Goal: Check status: Check status

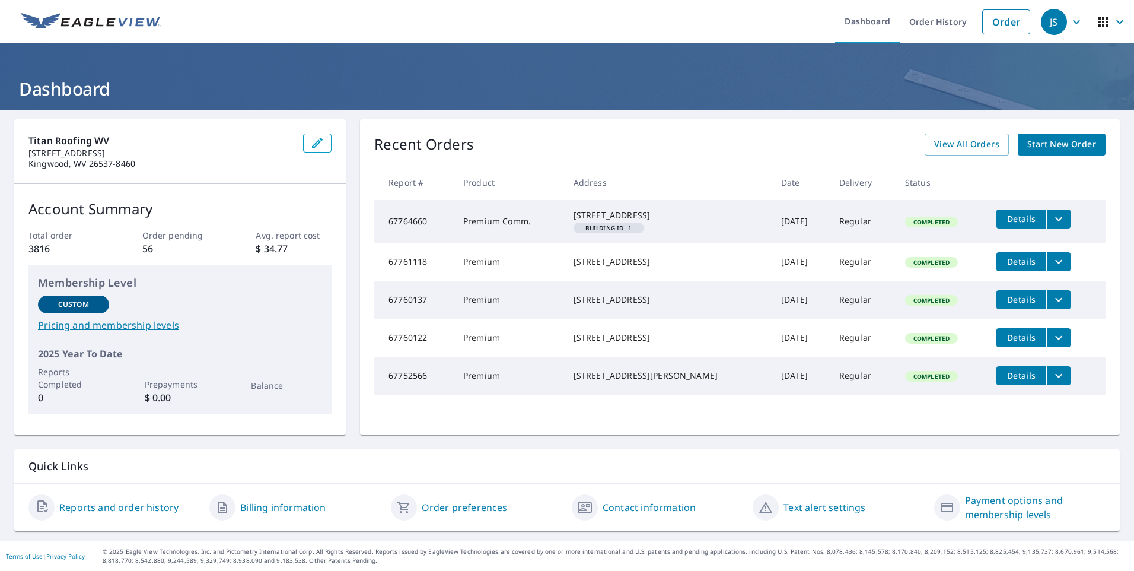
click at [116, 508] on link "Reports and order history" at bounding box center [118, 507] width 119 height 14
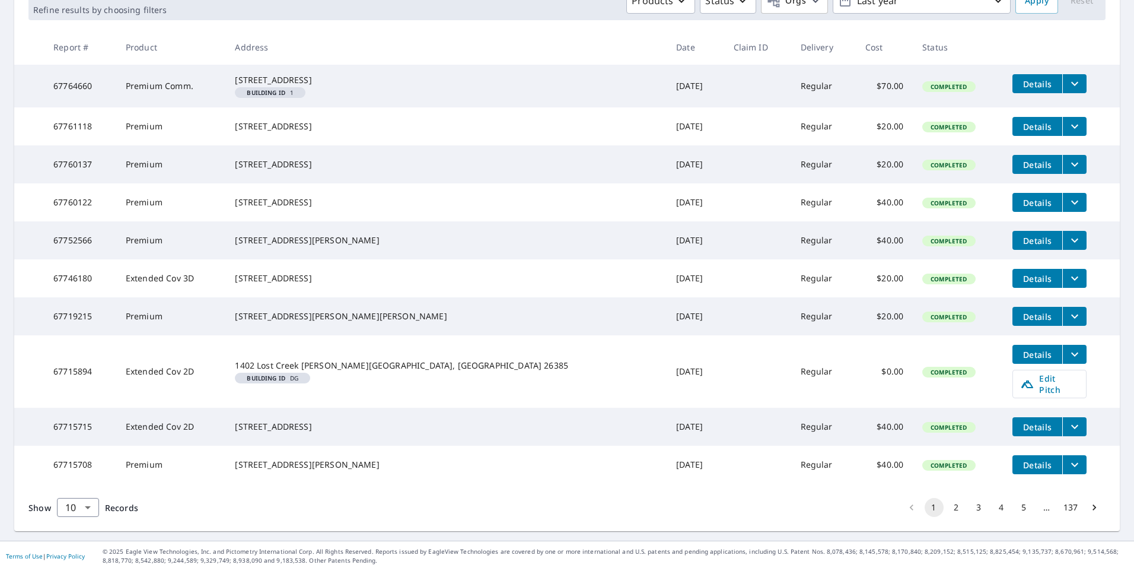
scroll to position [240, 0]
click at [947, 502] on button "2" at bounding box center [956, 507] width 19 height 19
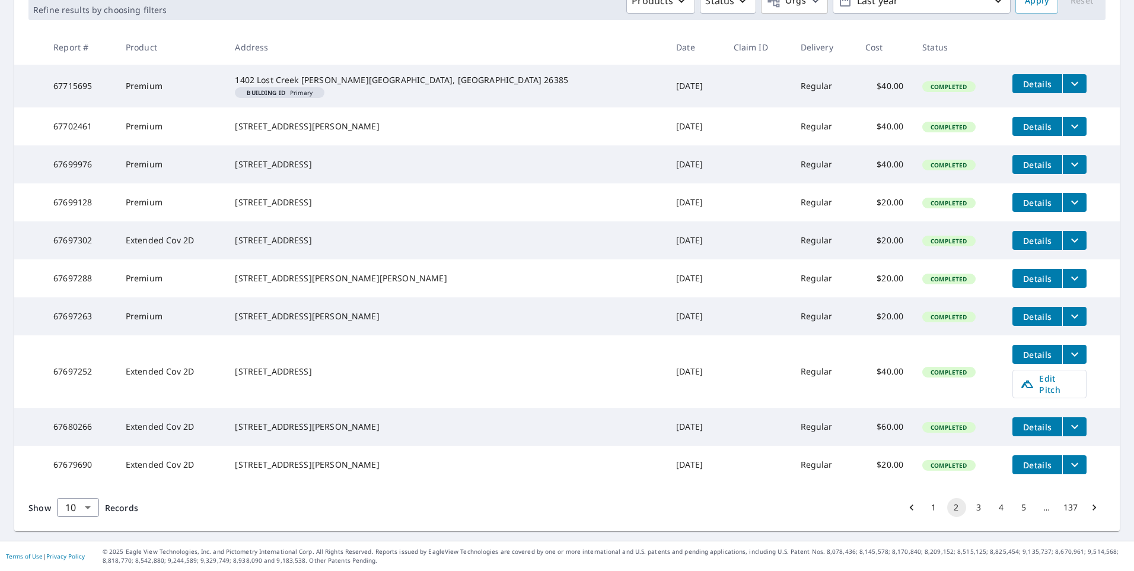
scroll to position [240, 0]
click at [970, 505] on button "3" at bounding box center [979, 507] width 19 height 19
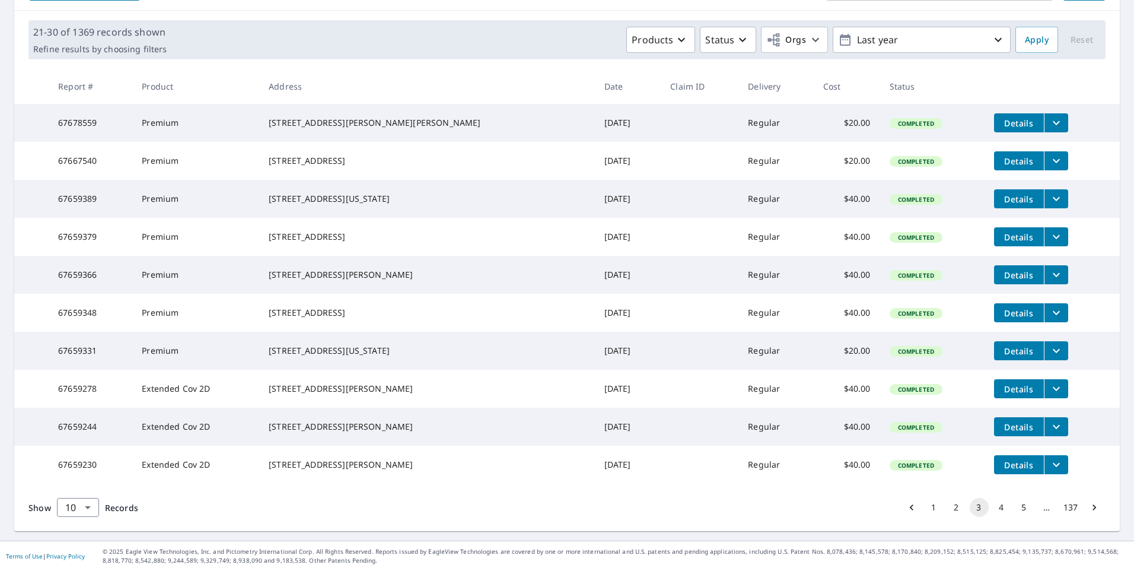
scroll to position [206, 0]
click at [994, 505] on button "4" at bounding box center [1001, 507] width 19 height 19
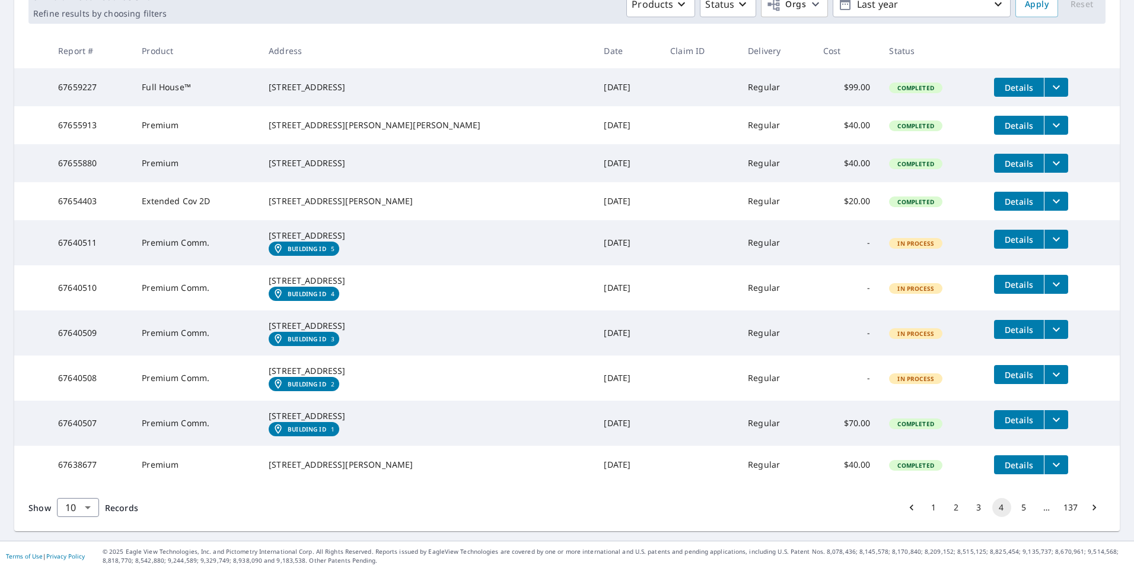
scroll to position [278, 0]
click at [1016, 507] on button "5" at bounding box center [1024, 507] width 19 height 19
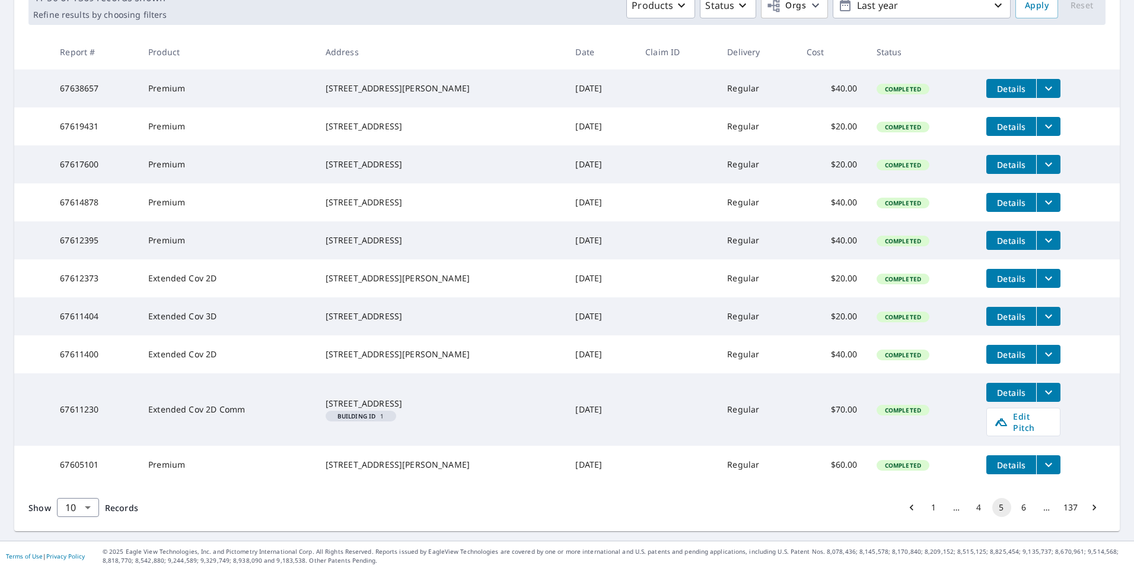
scroll to position [228, 0]
click at [1015, 505] on button "6" at bounding box center [1024, 507] width 19 height 19
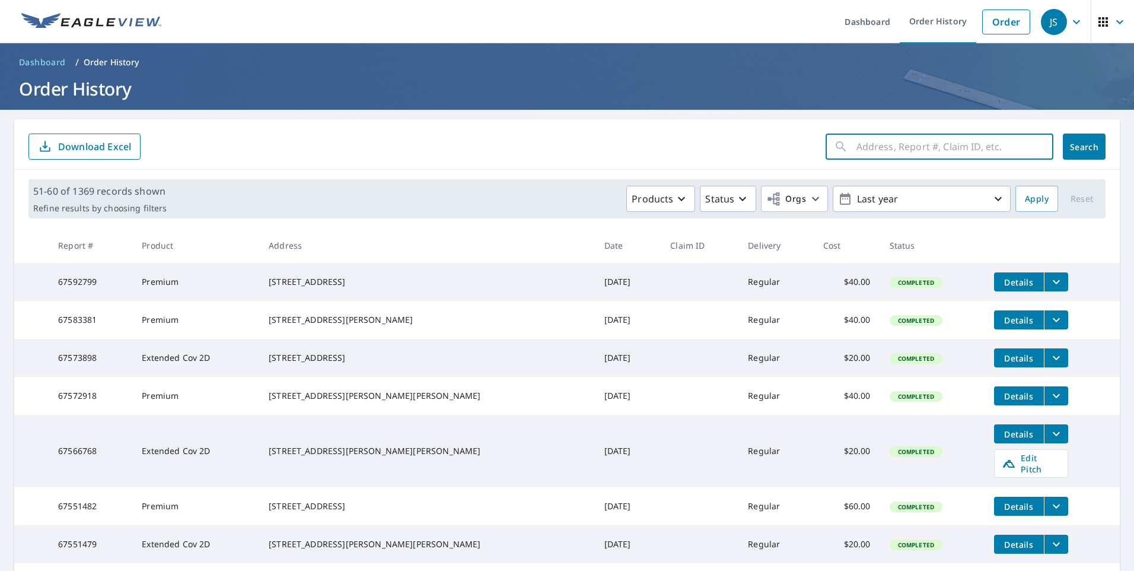
drag, startPoint x: 859, startPoint y: 147, endPoint x: 1134, endPoint y: 170, distance: 275.7
click at [862, 146] on input "text" at bounding box center [955, 146] width 197 height 33
type input "[STREET_ADDRESS]"
click button "Search" at bounding box center [1084, 146] width 43 height 26
